Goal: Task Accomplishment & Management: Manage account settings

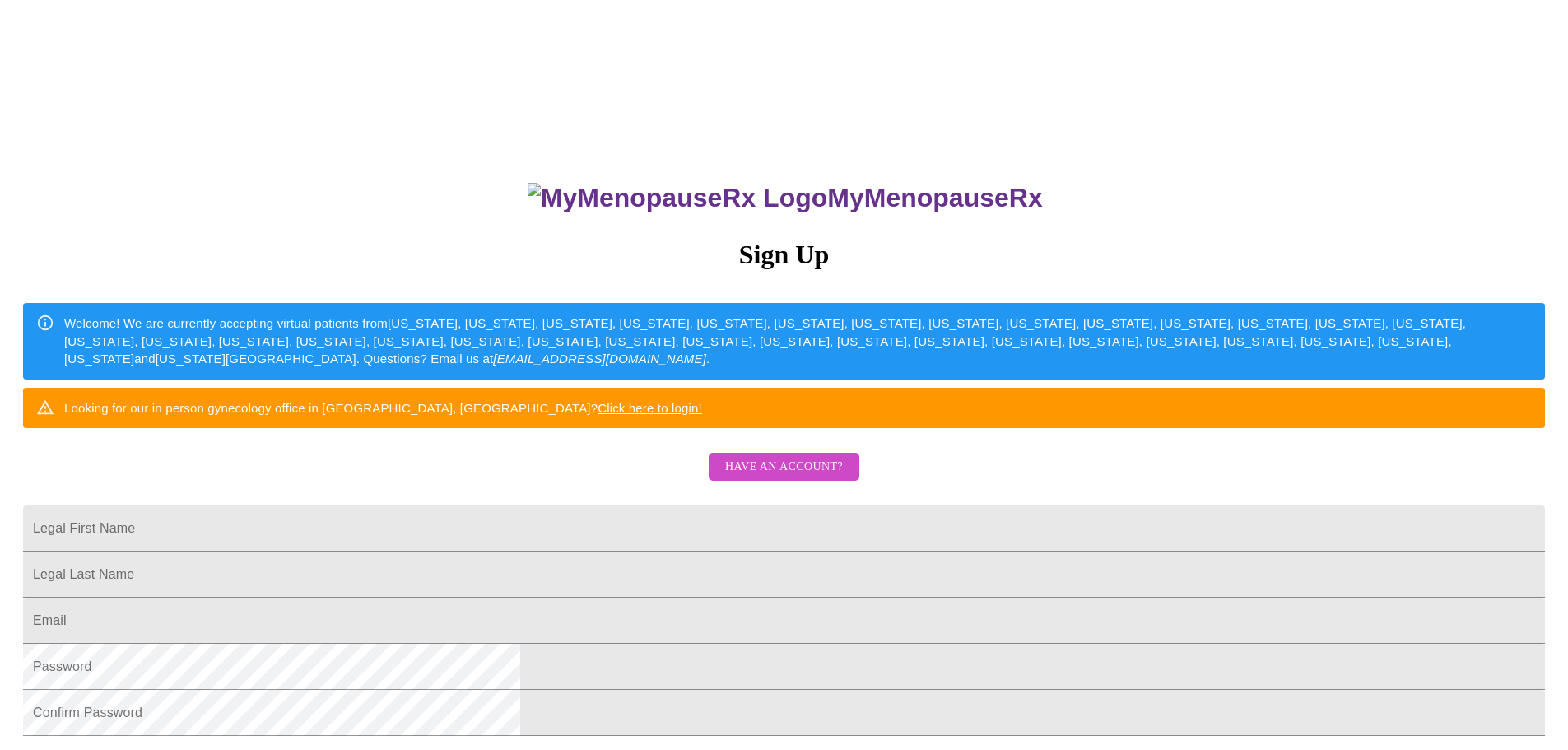
click at [1275, 373] on div "MyMenopauseRx Sign Up Welcome! We are currently accepting virtual patients from…" at bounding box center [784, 456] width 1555 height 899
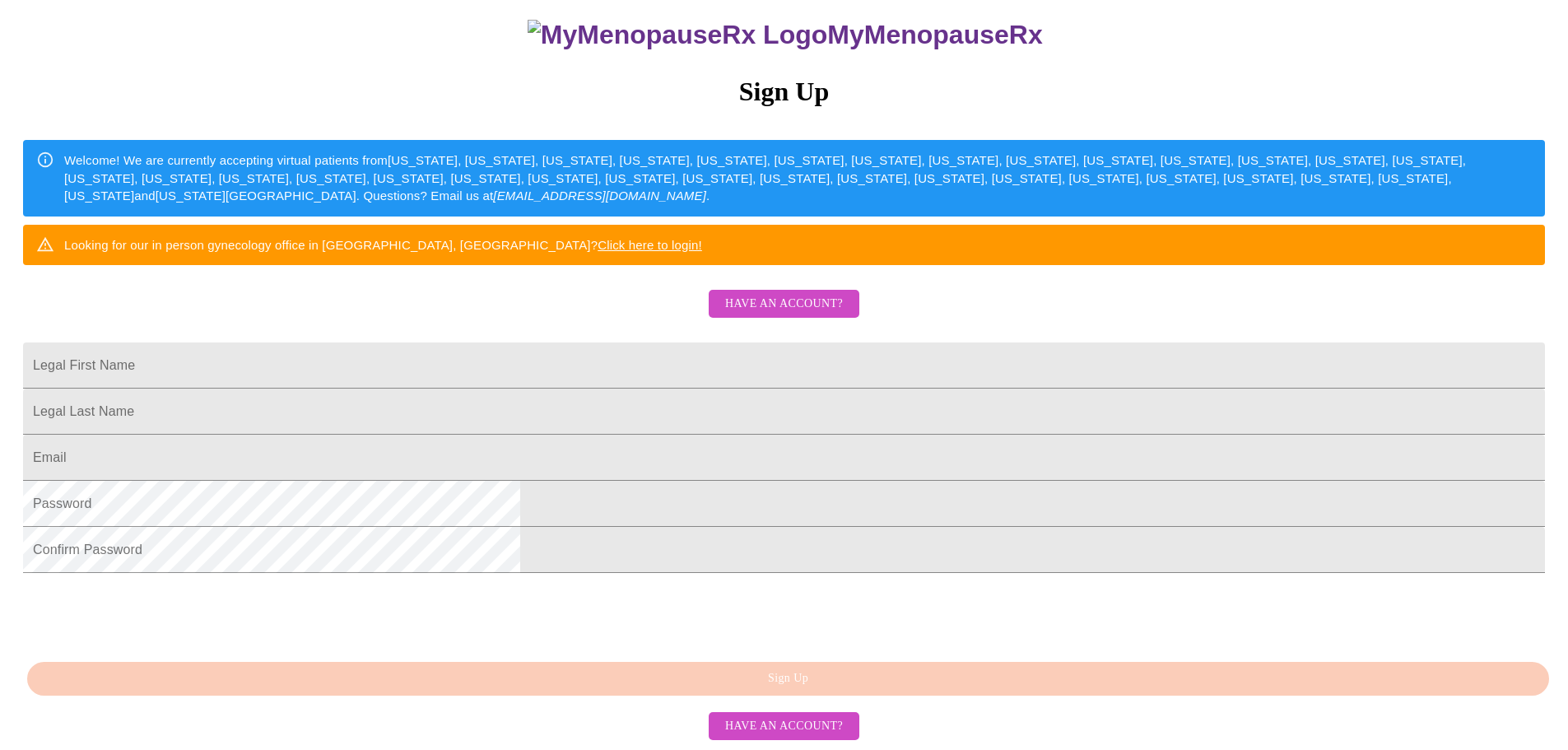
scroll to position [307, 0]
click at [765, 294] on span "Have an account?" at bounding box center [784, 304] width 118 height 21
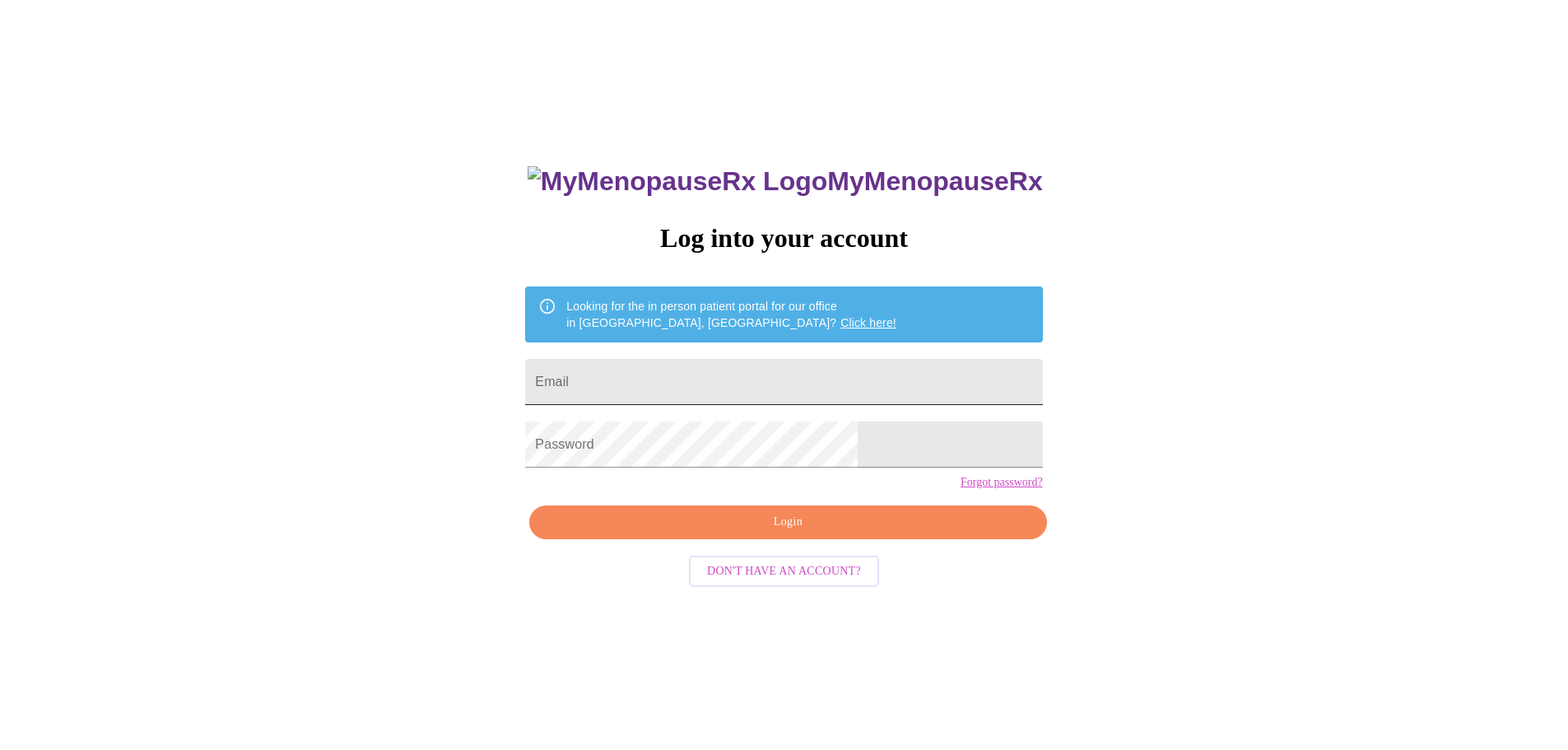
click at [743, 367] on input "Email" at bounding box center [784, 381] width 517 height 46
click at [738, 532] on span "Login" at bounding box center [788, 522] width 479 height 21
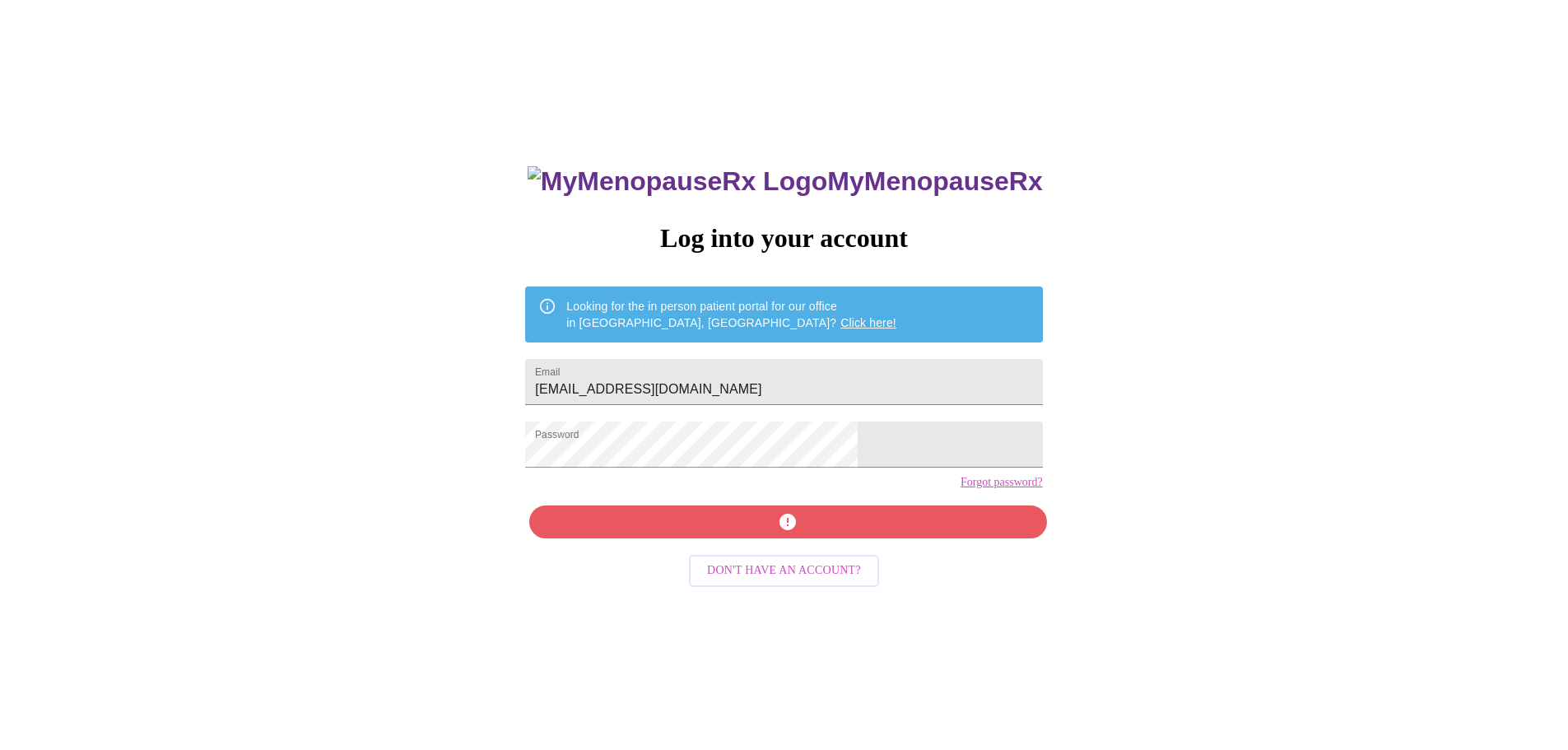
click at [780, 552] on div "MyMenopauseRx Log into your account Looking for the in person patient portal fo…" at bounding box center [784, 515] width 550 height 750
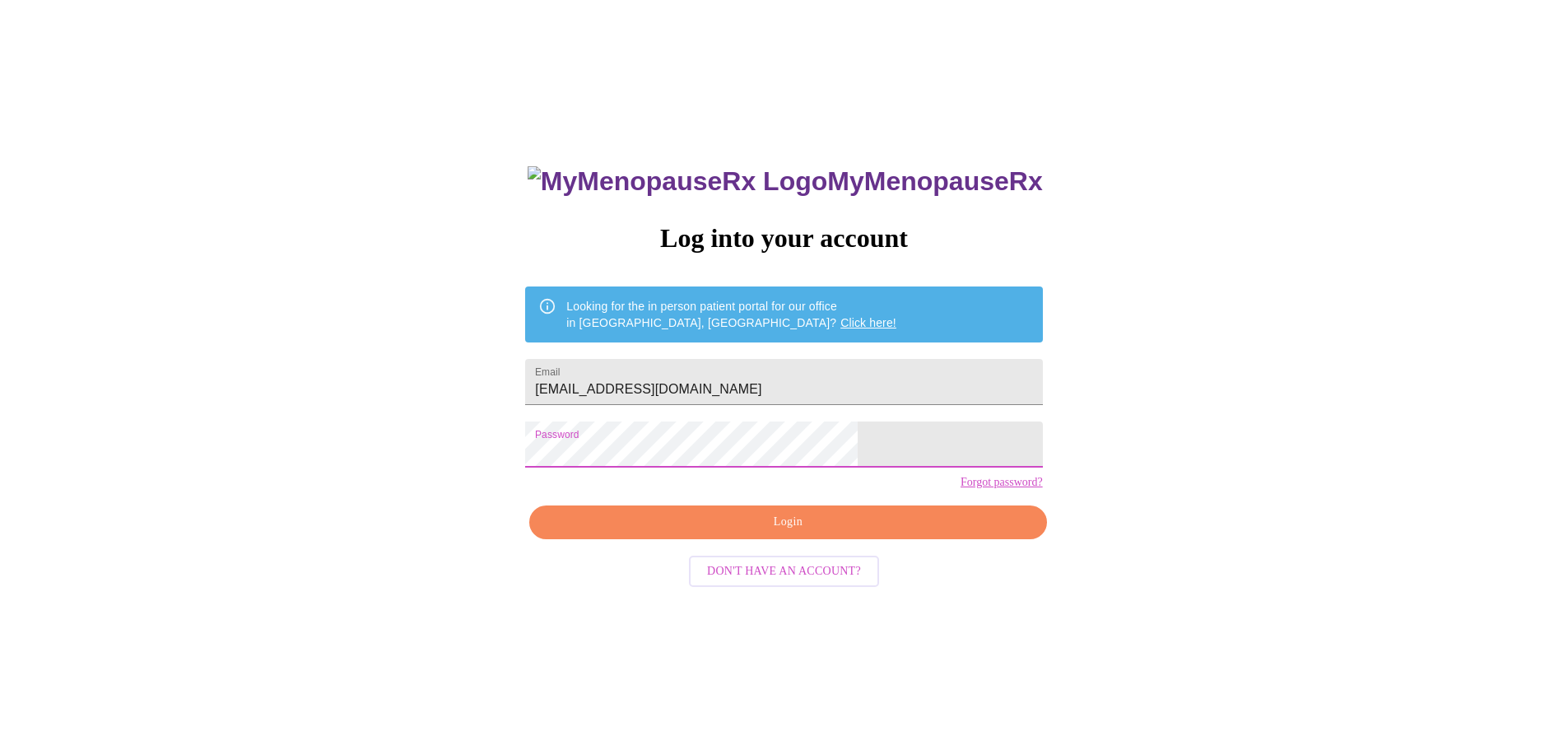
click at [513, 476] on div "MyMenopauseRx Log into your account Looking for the in person patient portal fo…" at bounding box center [784, 440] width 1555 height 899
drag, startPoint x: 788, startPoint y: 386, endPoint x: 533, endPoint y: 420, distance: 257.3
click at [533, 420] on div "MyMenopauseRx Log into your account Looking for the in person patient portal fo…" at bounding box center [784, 440] width 1555 height 899
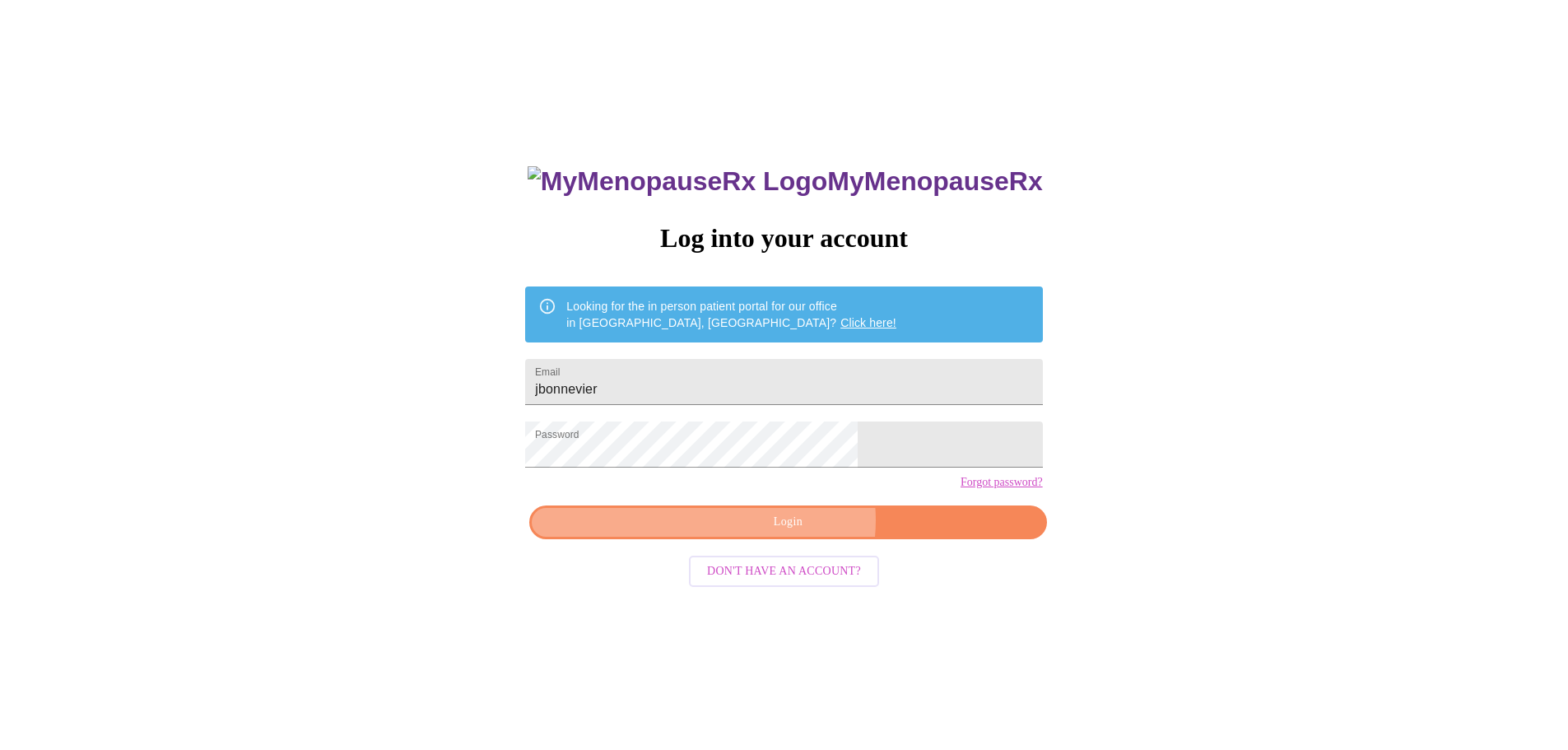
click at [796, 532] on span "Login" at bounding box center [788, 522] width 479 height 21
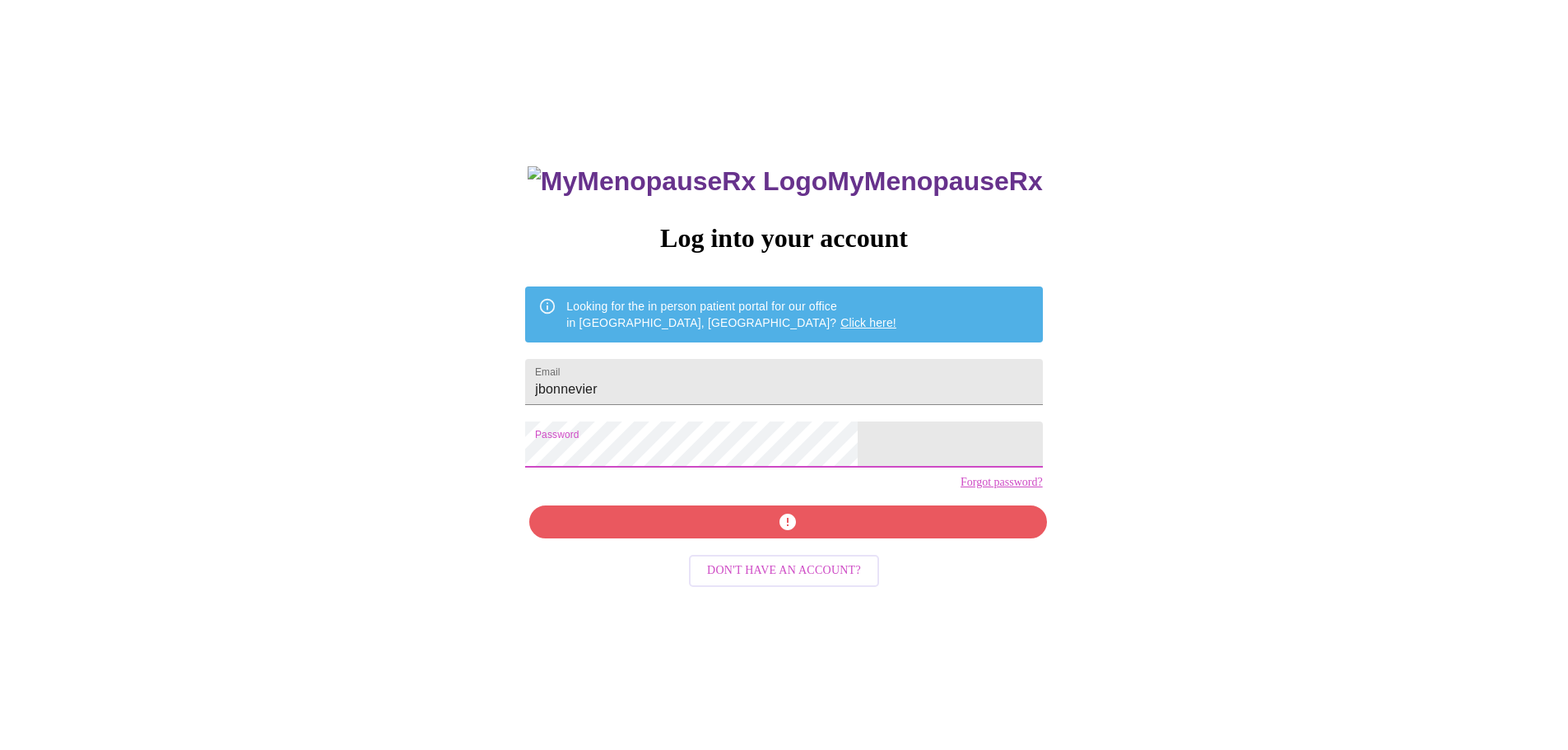
click at [516, 482] on div "MyMenopauseRx Log into your account Looking for the in person patient portal fo…" at bounding box center [784, 440] width 1555 height 899
click at [757, 532] on span "Login" at bounding box center [788, 522] width 479 height 21
click at [359, 451] on div "MyMenopauseRx Log into your account Looking for the in person patient portal fo…" at bounding box center [784, 440] width 1555 height 899
drag, startPoint x: 763, startPoint y: 386, endPoint x: 542, endPoint y: 415, distance: 222.9
click at [542, 415] on div "MyMenopauseRx Log into your account Looking for the in person patient portal fo…" at bounding box center [784, 440] width 1555 height 899
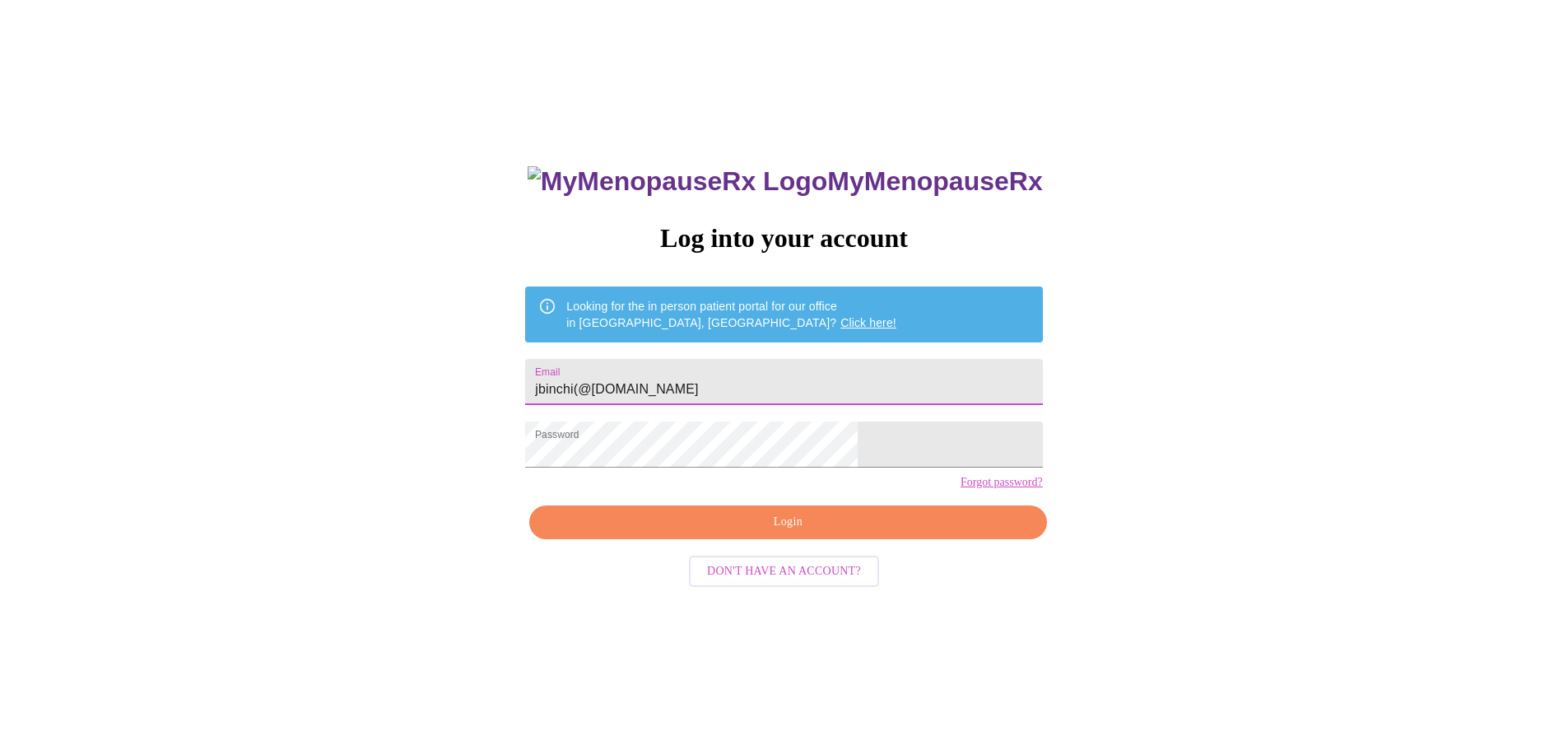
click at [671, 385] on input "jbinchi(@[DOMAIN_NAME]" at bounding box center [784, 381] width 517 height 46
type input "[EMAIL_ADDRESS][DOMAIN_NAME]"
click at [804, 532] on span "Login" at bounding box center [788, 522] width 479 height 21
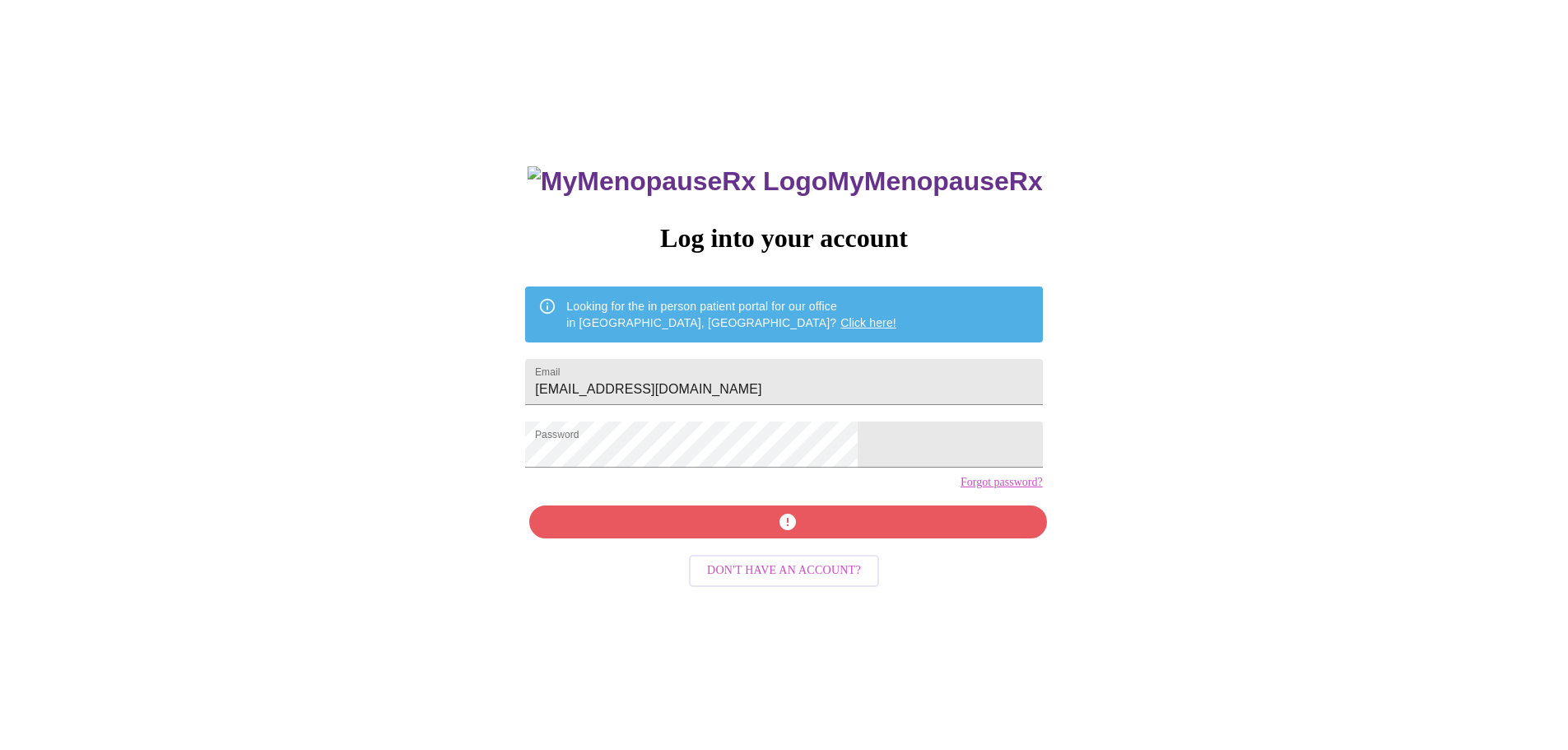
click at [285, 515] on div "MyMenopauseRx Log into your account Looking for the in person patient portal fo…" at bounding box center [784, 440] width 1555 height 899
